Goal: Book appointment/travel/reservation

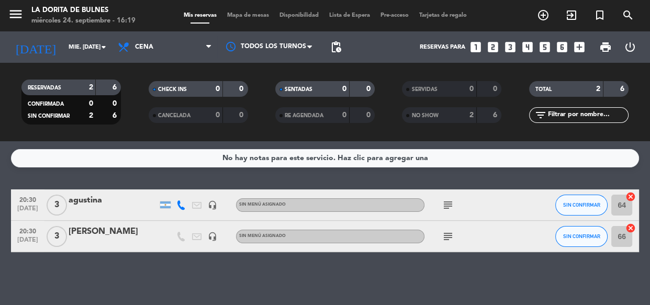
click at [490, 43] on icon "looks_two" at bounding box center [493, 47] width 14 height 14
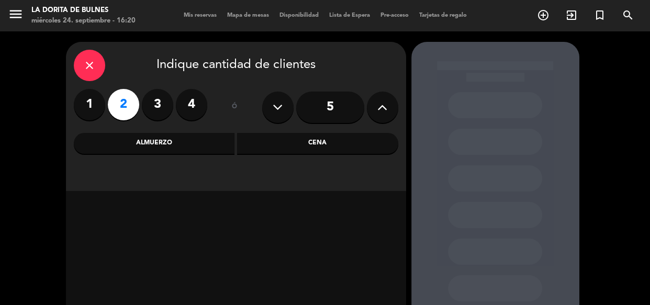
click at [315, 138] on div "Cena" at bounding box center [317, 143] width 161 height 21
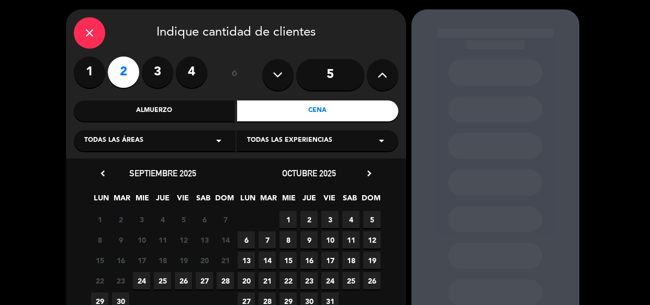
scroll to position [47, 0]
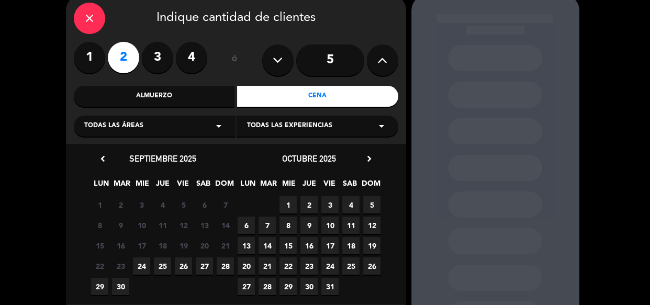
click at [144, 256] on div "22 23 24 25 26 27 28" at bounding box center [162, 266] width 147 height 20
click at [143, 268] on span "24" at bounding box center [141, 265] width 17 height 17
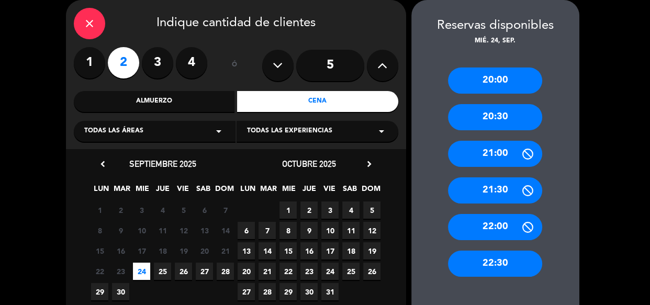
click at [484, 123] on div "20:30" at bounding box center [495, 117] width 94 height 26
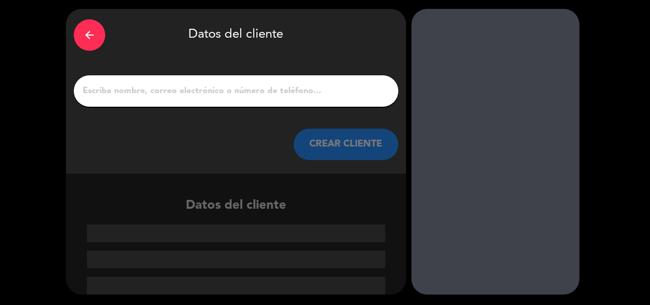
scroll to position [33, 0]
click at [179, 80] on div at bounding box center [236, 90] width 324 height 31
click at [180, 80] on div at bounding box center [236, 90] width 324 height 31
click at [180, 87] on input "1" at bounding box center [236, 91] width 309 height 15
click at [180, 96] on input "1" at bounding box center [236, 91] width 309 height 15
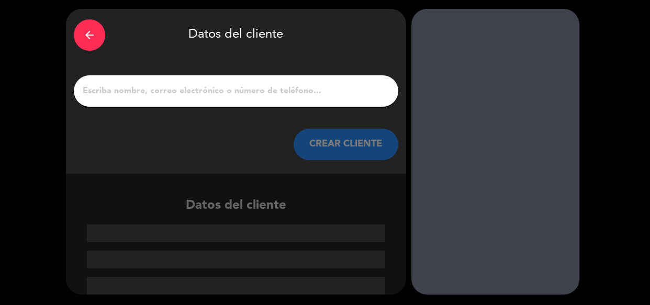
drag, startPoint x: 182, startPoint y: 44, endPoint x: 200, endPoint y: 85, distance: 44.5
click at [182, 44] on div "arrow_back Datos del cliente" at bounding box center [236, 35] width 324 height 37
click at [204, 93] on input "1" at bounding box center [236, 91] width 309 height 15
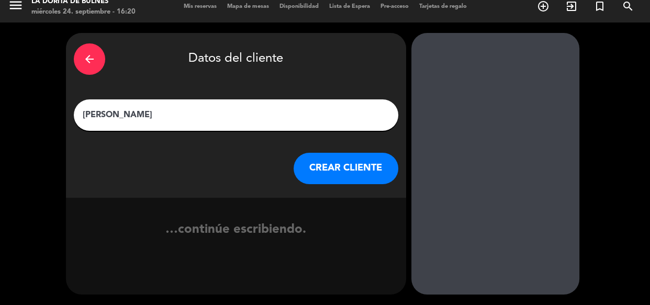
type input "[PERSON_NAME]"
click at [334, 171] on button "CREAR CLIENTE" at bounding box center [346, 168] width 105 height 31
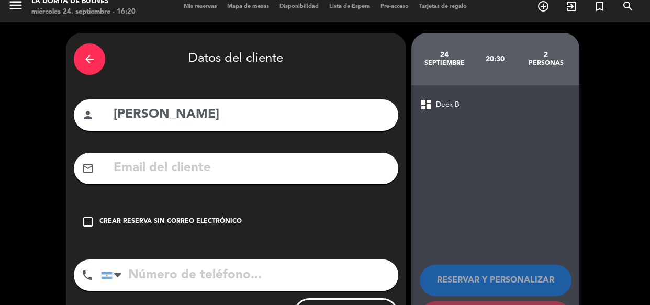
click at [224, 208] on div "check_box_outline_blank Crear reserva sin correo electrónico" at bounding box center [236, 221] width 324 height 31
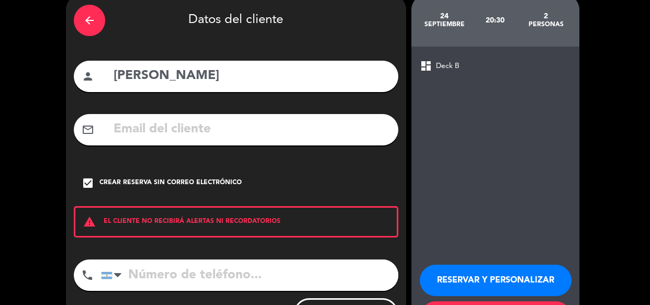
scroll to position [98, 0]
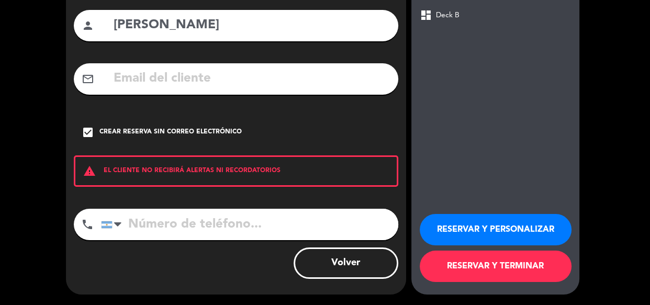
click at [235, 235] on input "tel" at bounding box center [249, 224] width 297 height 31
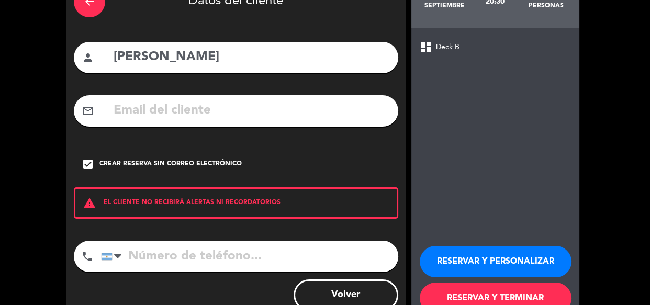
scroll to position [51, 0]
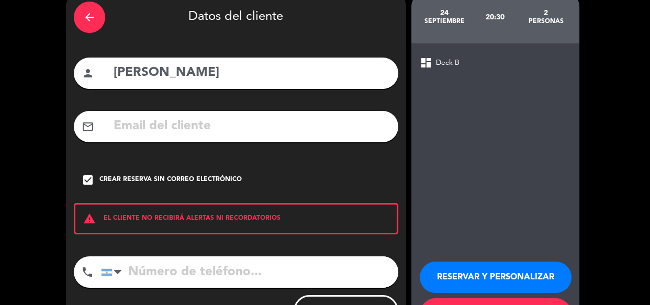
click at [446, 286] on button "RESERVAR Y PERSONALIZAR" at bounding box center [496, 277] width 152 height 31
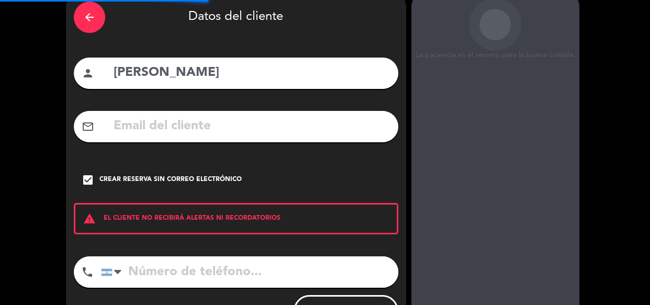
scroll to position [42, 0]
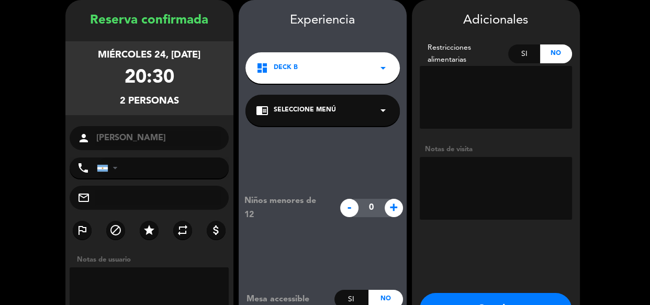
click at [443, 295] on button "Guardar" at bounding box center [496, 308] width 152 height 31
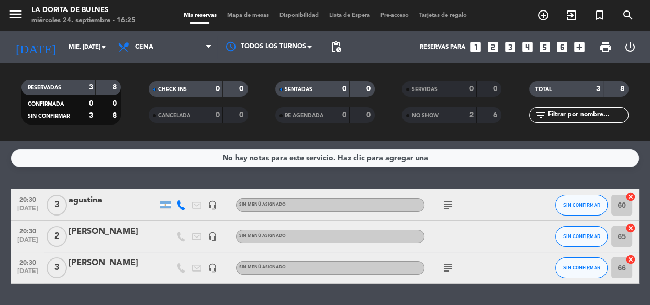
click at [73, 35] on div "[DATE] mié. [DATE] arrow_drop_down" at bounding box center [60, 46] width 105 height 31
click at [78, 44] on input "mié. [DATE]" at bounding box center [103, 47] width 81 height 17
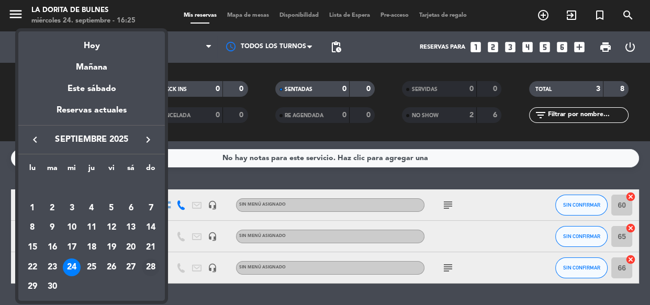
click at [148, 268] on div "28" at bounding box center [151, 267] width 18 height 18
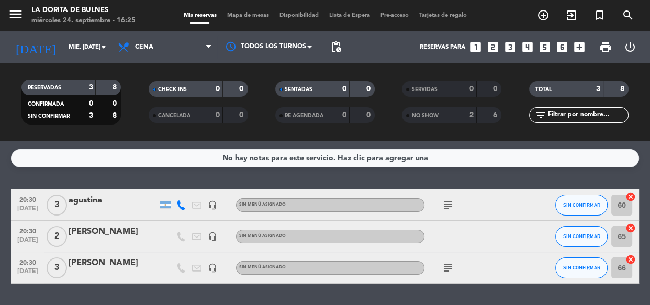
type input "dom. [DATE]"
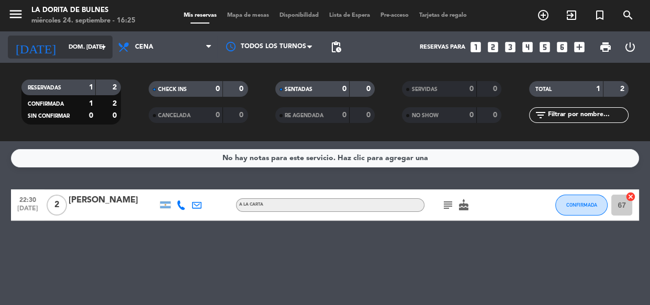
click at [62, 37] on div "[DATE] dom. [DATE] arrow_drop_down" at bounding box center [60, 47] width 105 height 23
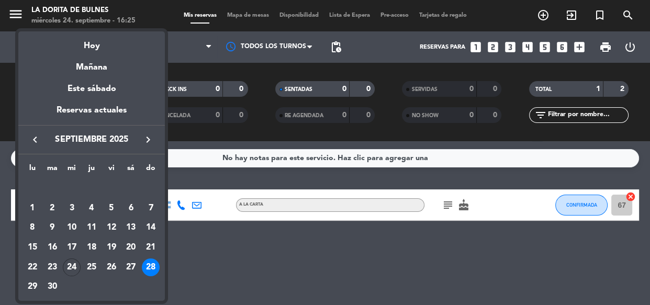
click at [180, 42] on div at bounding box center [325, 152] width 650 height 305
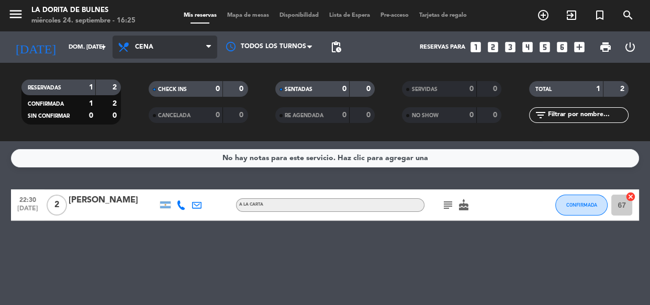
click at [172, 42] on span "Cena" at bounding box center [165, 47] width 105 height 23
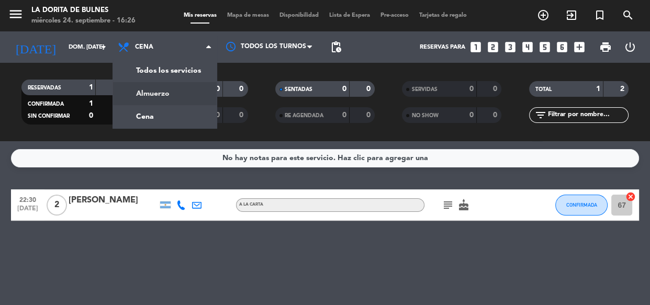
click at [159, 94] on div "menu La [PERSON_NAME] miércoles 24. septiembre - 16:26 Mis reservas Mapa de mes…" at bounding box center [325, 70] width 650 height 141
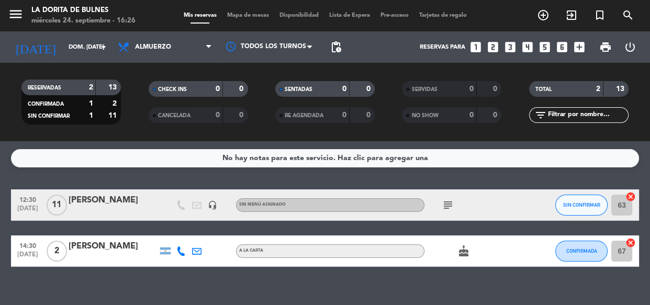
click at [142, 203] on div "[PERSON_NAME]" at bounding box center [113, 201] width 89 height 14
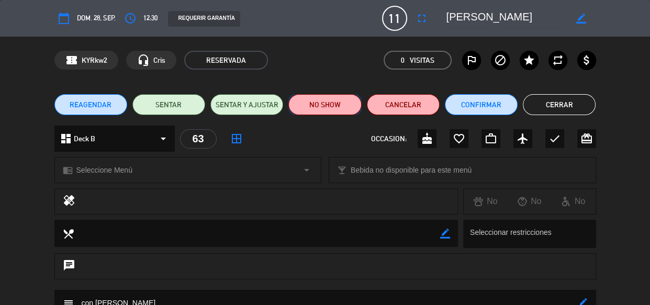
click at [331, 101] on button "NO SHOW" at bounding box center [324, 104] width 73 height 21
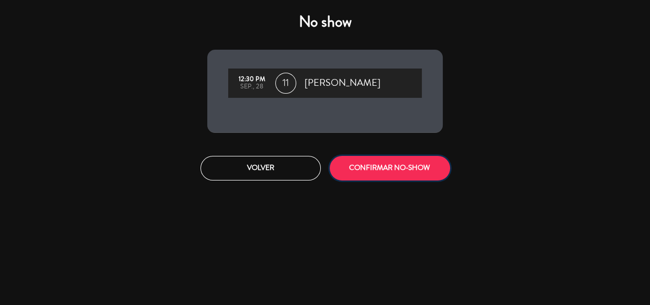
click at [377, 174] on button "CONFIRMAR NO-SHOW" at bounding box center [390, 168] width 120 height 25
